Goal: Information Seeking & Learning: Learn about a topic

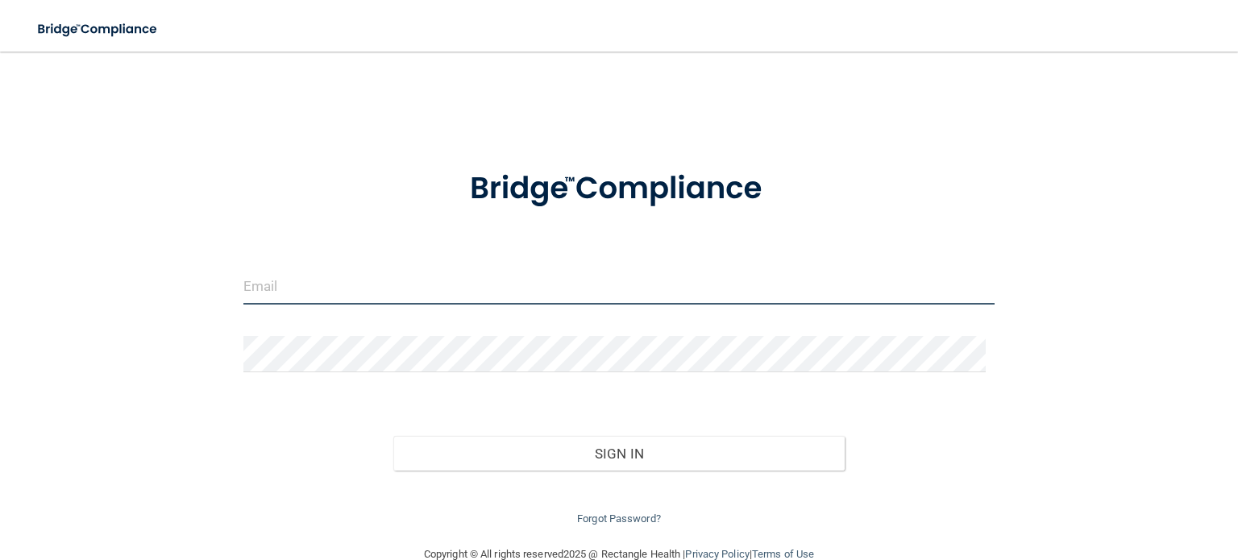
click at [322, 288] on body "Toggle navigation Manage My Enterprise Manage My Location Invalid email/passwor…" at bounding box center [619, 280] width 1238 height 560
type input "[EMAIL_ADDRESS][DOMAIN_NAME]"
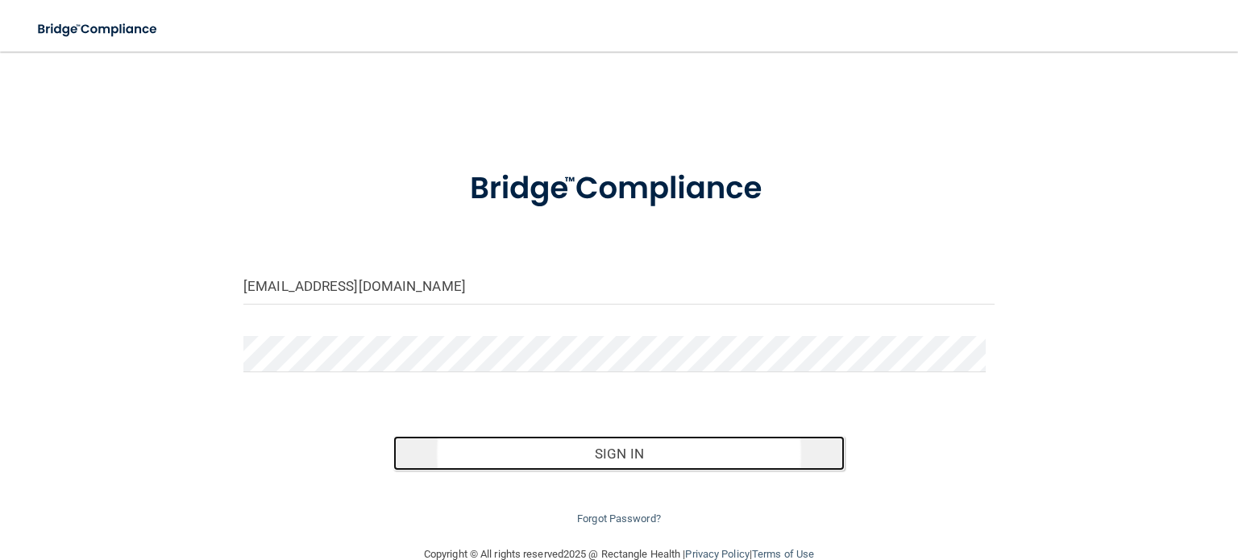
click at [663, 452] on button "Sign In" at bounding box center [618, 453] width 451 height 35
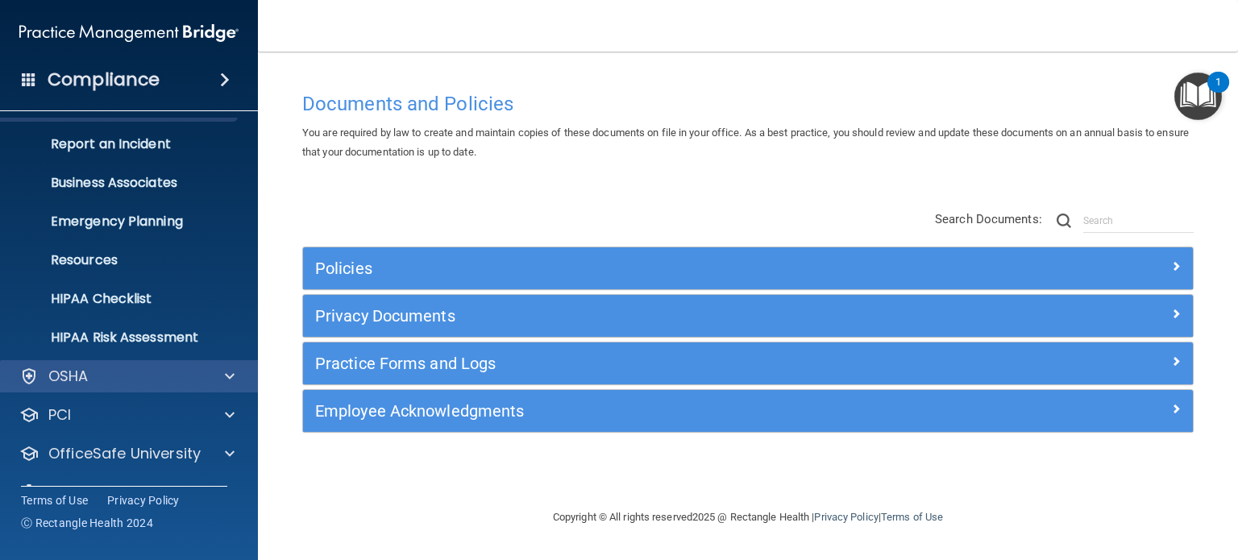
scroll to position [108, 0]
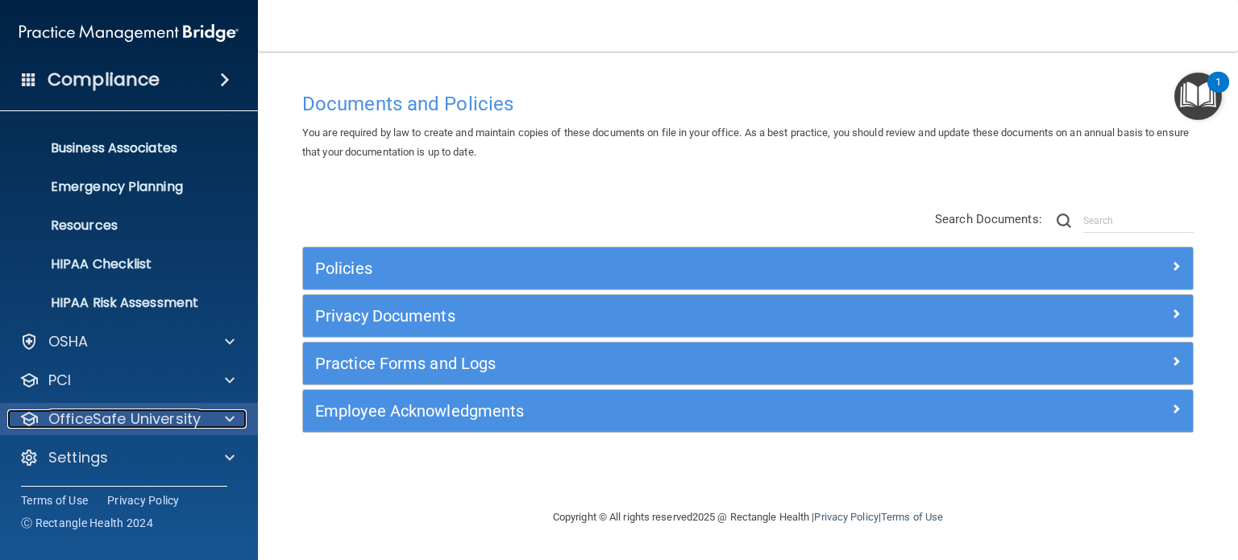
click at [170, 418] on p "OfficeSafe University" at bounding box center [124, 419] width 152 height 19
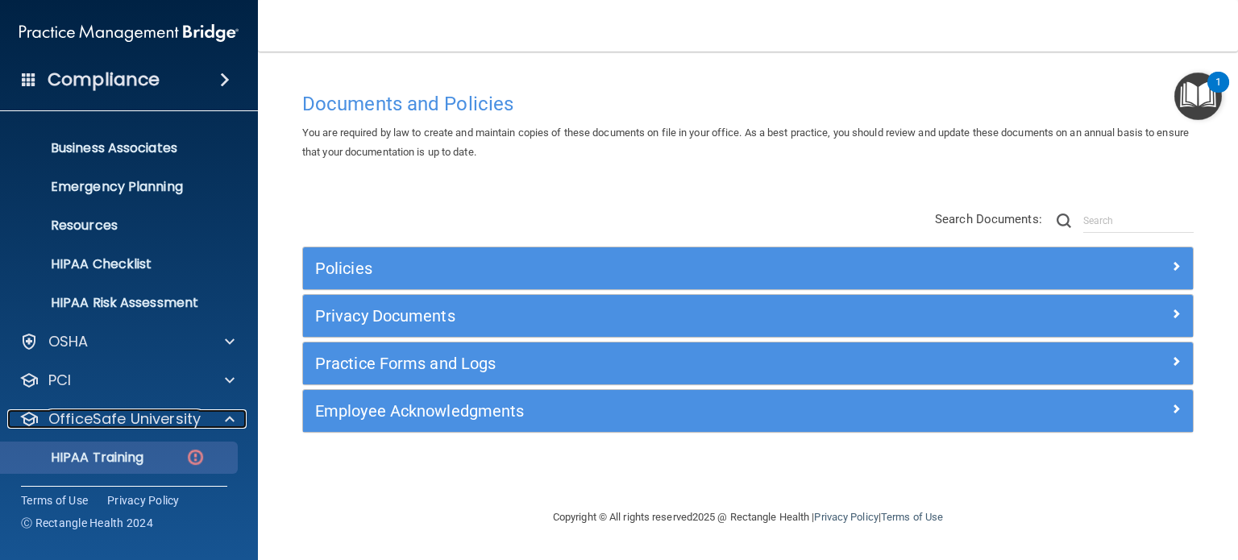
scroll to position [189, 0]
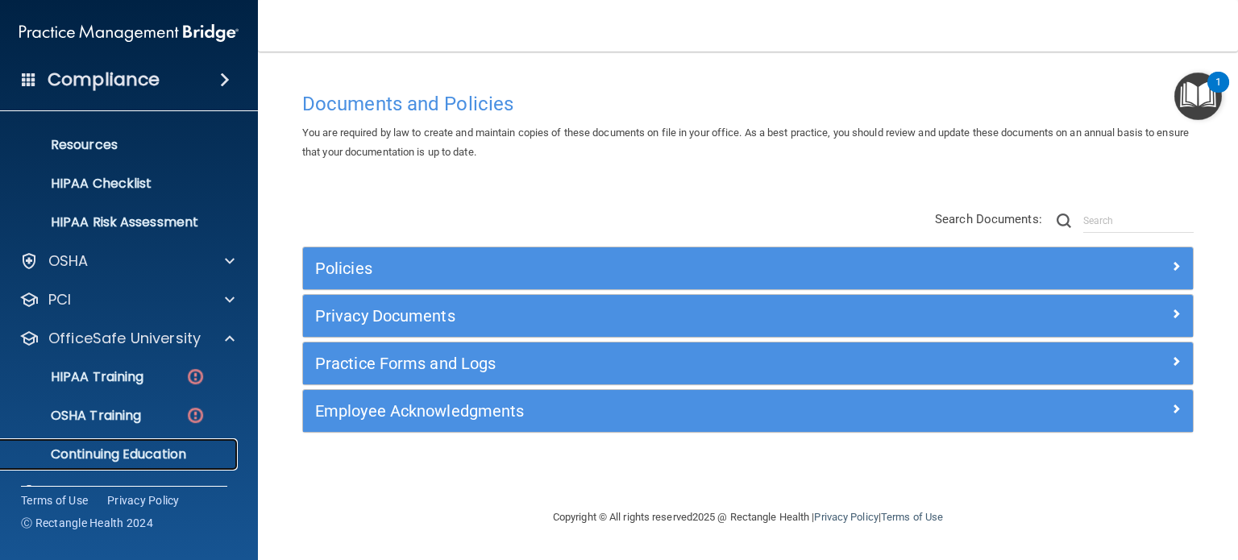
click at [148, 451] on p "Continuing Education" at bounding box center [120, 455] width 220 height 16
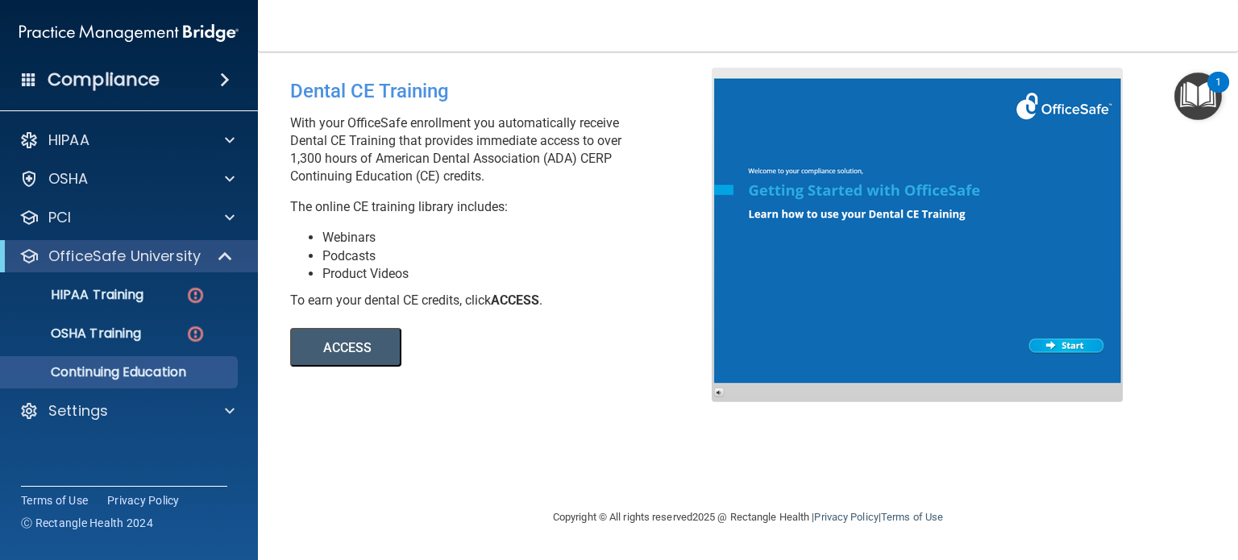
click at [350, 352] on button "ACCESS" at bounding box center [345, 347] width 111 height 39
click at [133, 293] on p "HIPAA Training" at bounding box center [76, 295] width 133 height 16
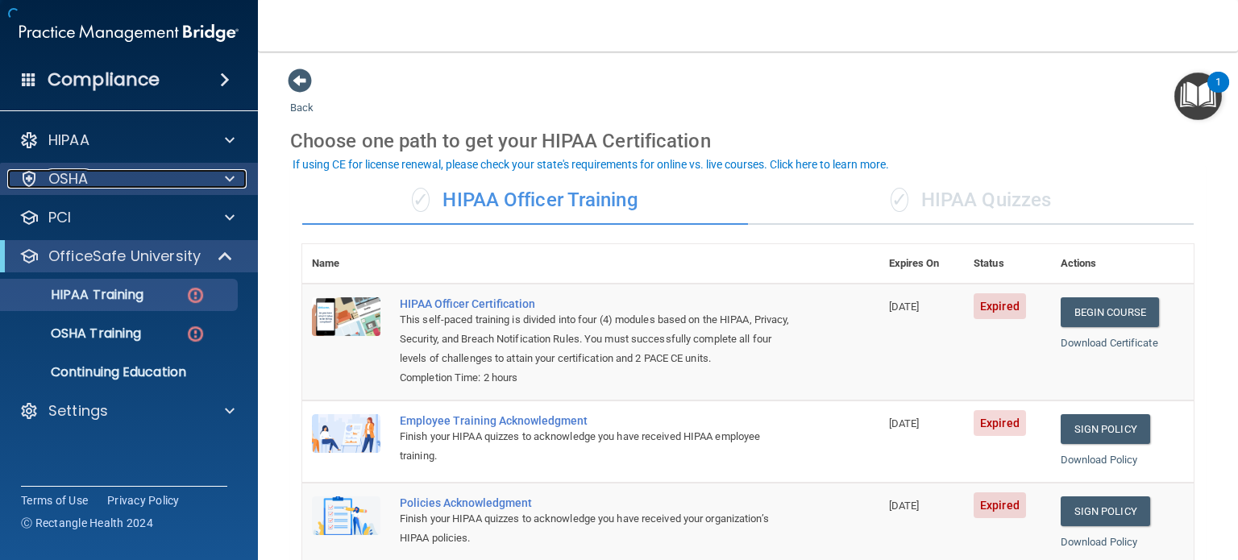
click at [89, 187] on div "OSHA" at bounding box center [107, 178] width 200 height 19
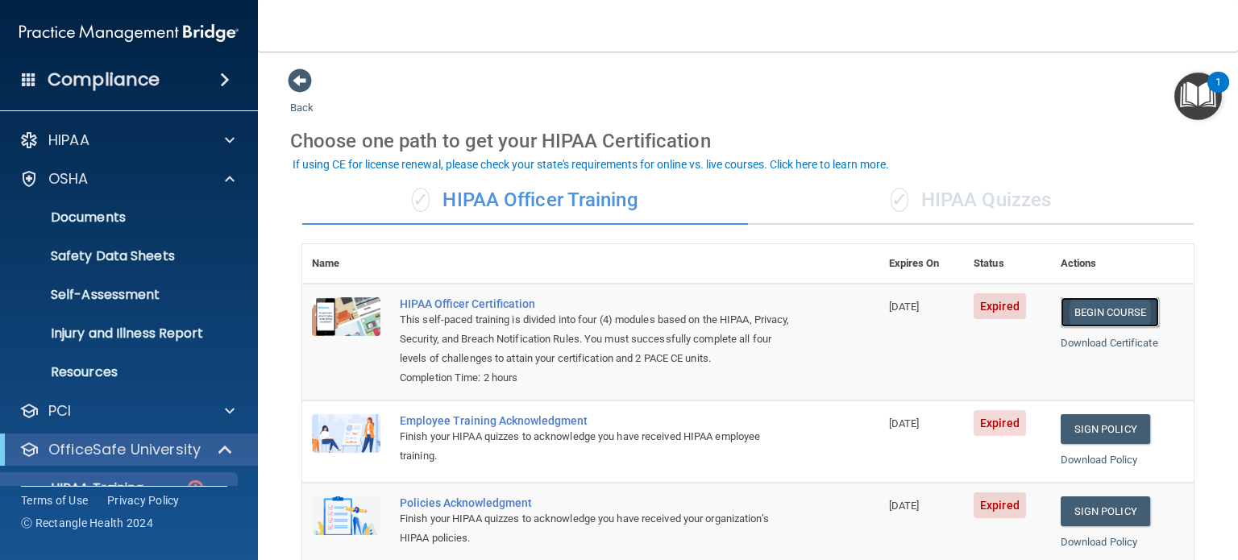
click at [1064, 318] on link "Begin Course" at bounding box center [1110, 312] width 98 height 30
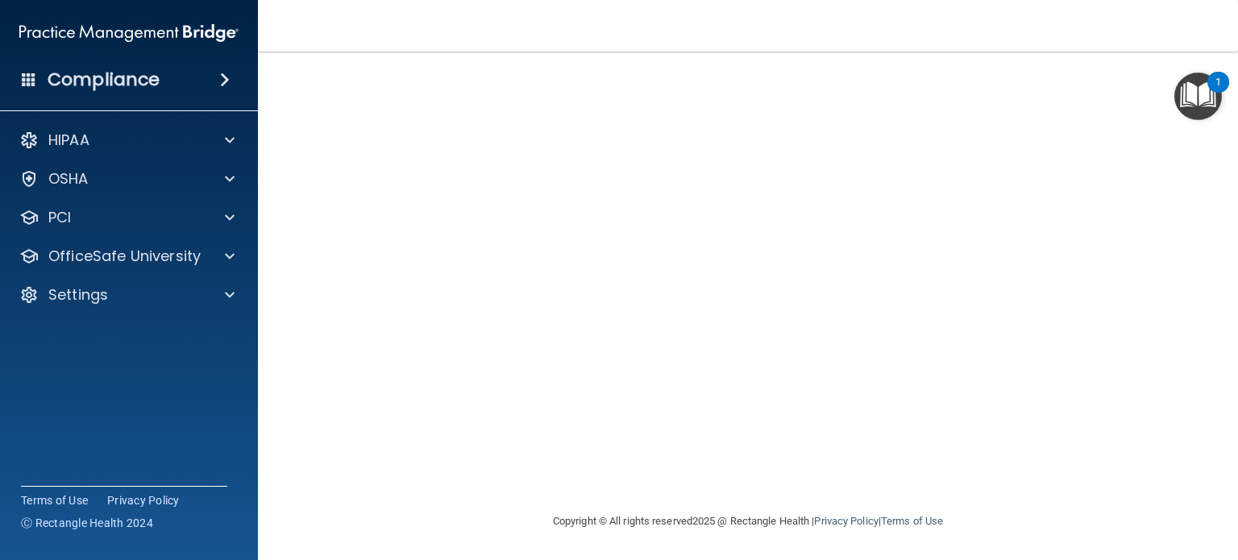
scroll to position [32, 0]
